Goal: Task Accomplishment & Management: Use online tool/utility

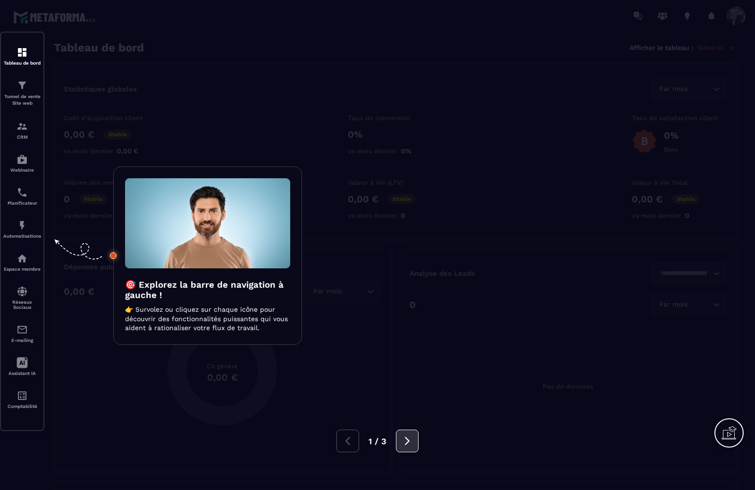
click at [410, 438] on icon at bounding box center [407, 441] width 10 height 10
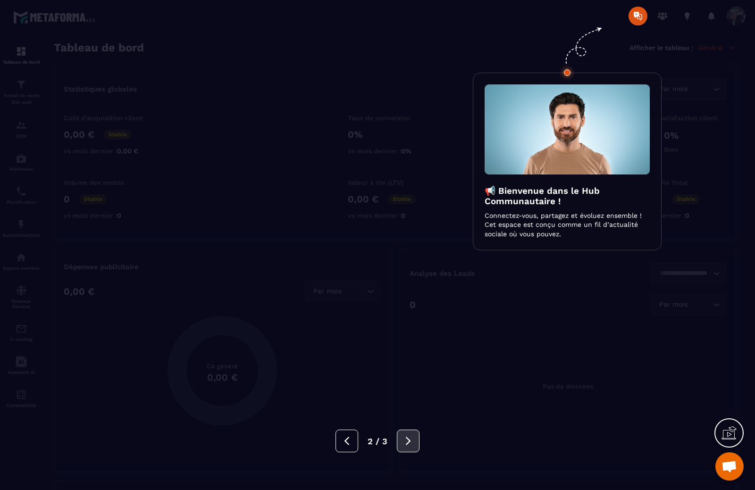
scroll to position [285, 0]
click at [410, 438] on icon at bounding box center [408, 441] width 10 height 10
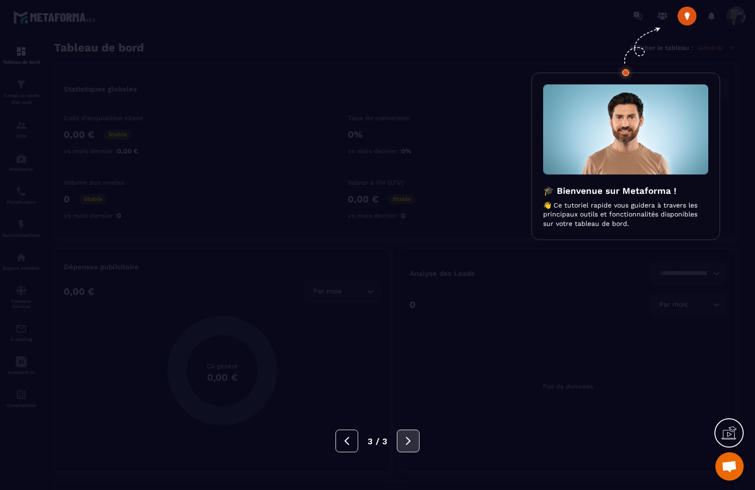
click at [410, 438] on icon at bounding box center [408, 441] width 10 height 10
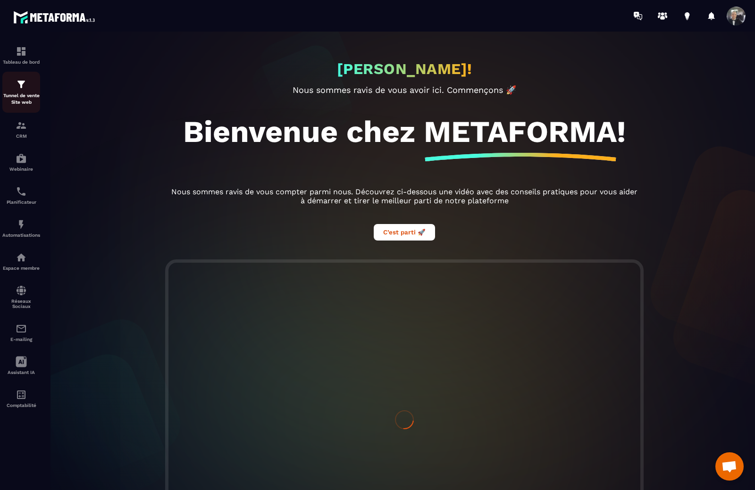
click at [24, 91] on div "Tunnel de vente Site web" at bounding box center [21, 92] width 38 height 27
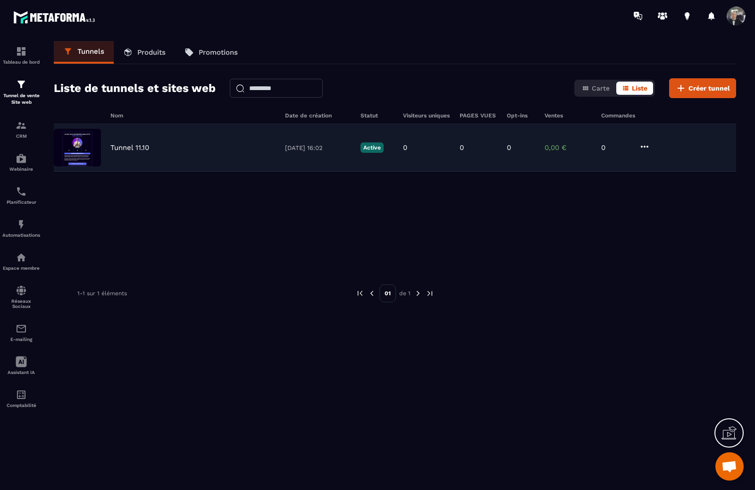
click at [166, 143] on div "Tunnel 11.10" at bounding box center [192, 147] width 165 height 8
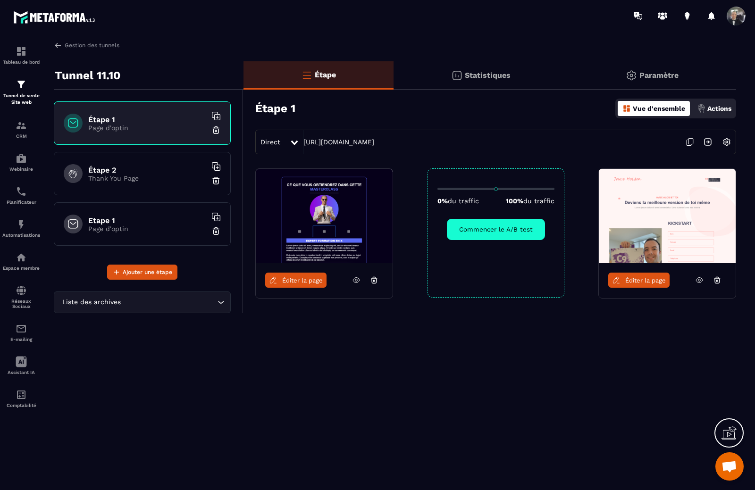
click at [149, 227] on p "Page d'optin" at bounding box center [147, 229] width 118 height 8
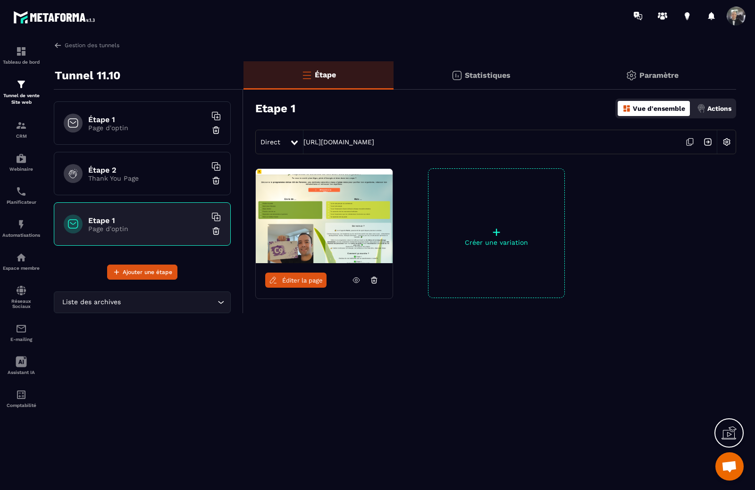
click at [328, 227] on img at bounding box center [324, 216] width 137 height 94
click at [309, 278] on span "Éditer la page" at bounding box center [302, 280] width 41 height 7
